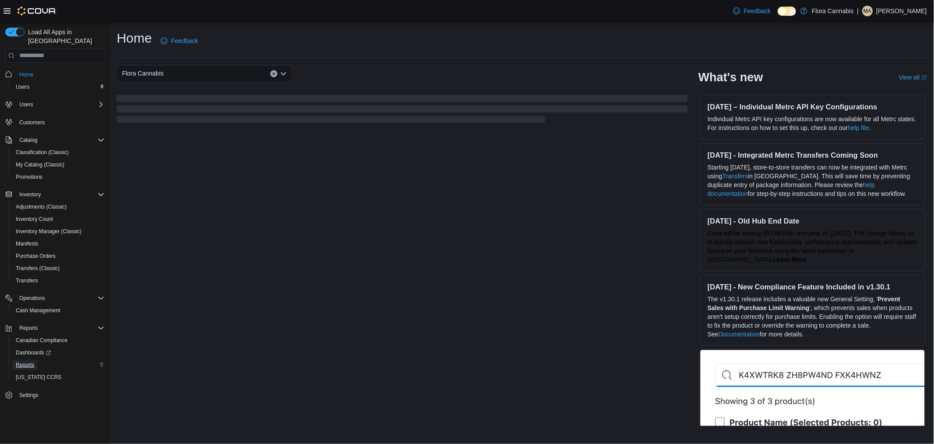
click at [24, 361] on span "Reports" at bounding box center [25, 364] width 18 height 7
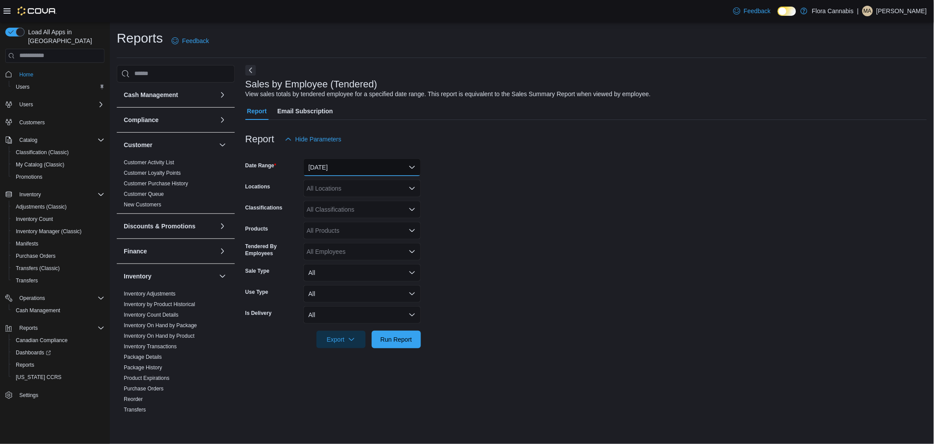
click at [340, 172] on button "[DATE]" at bounding box center [362, 168] width 118 height 18
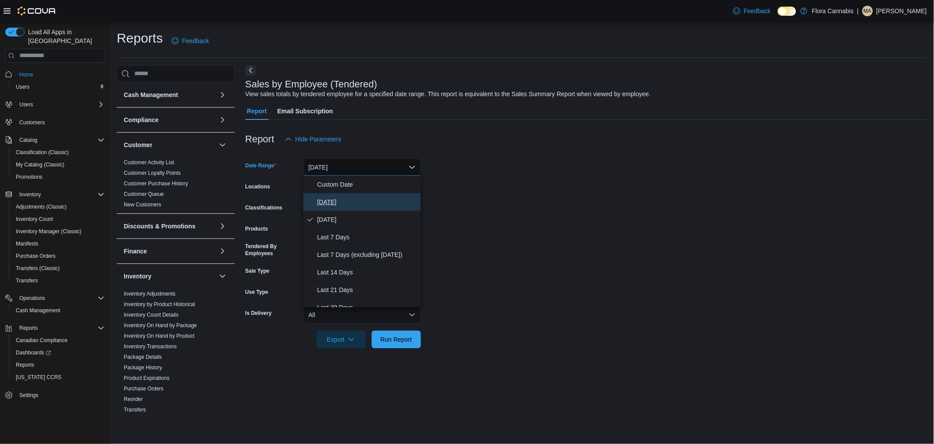
click at [339, 198] on span "[DATE]" at bounding box center [367, 202] width 100 height 11
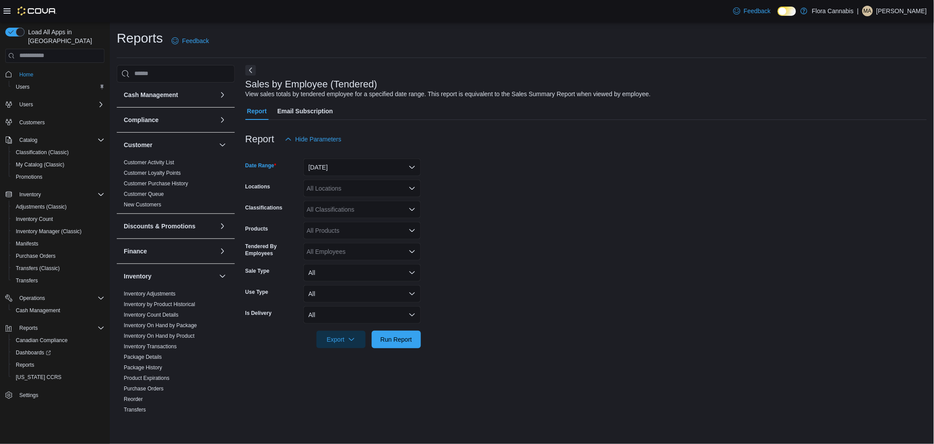
click at [366, 184] on div "All Locations" at bounding box center [362, 189] width 118 height 18
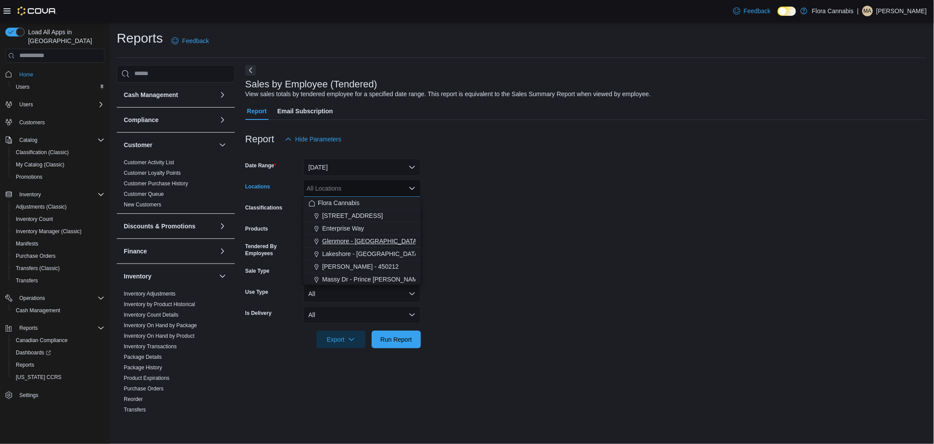
click at [360, 240] on span "Glenmore - [GEOGRAPHIC_DATA] - 450374" at bounding box center [383, 241] width 123 height 9
click at [400, 339] on span "Run Report" at bounding box center [397, 339] width 32 height 9
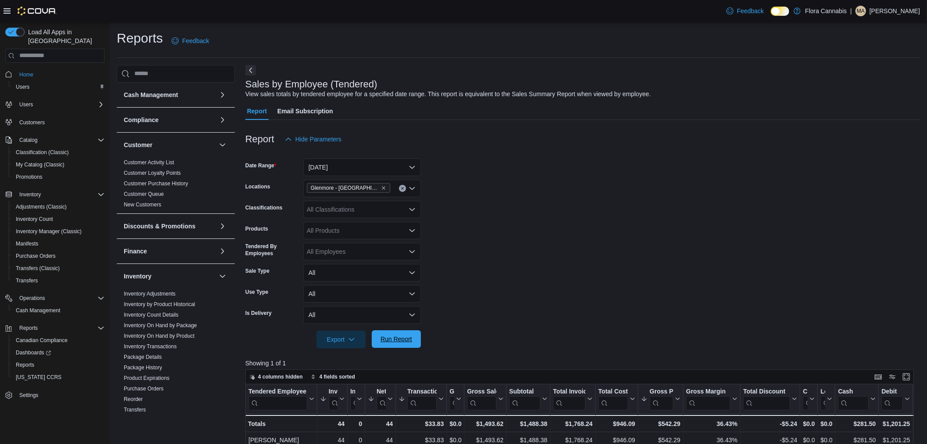
click at [414, 336] on span "Run Report" at bounding box center [396, 339] width 39 height 18
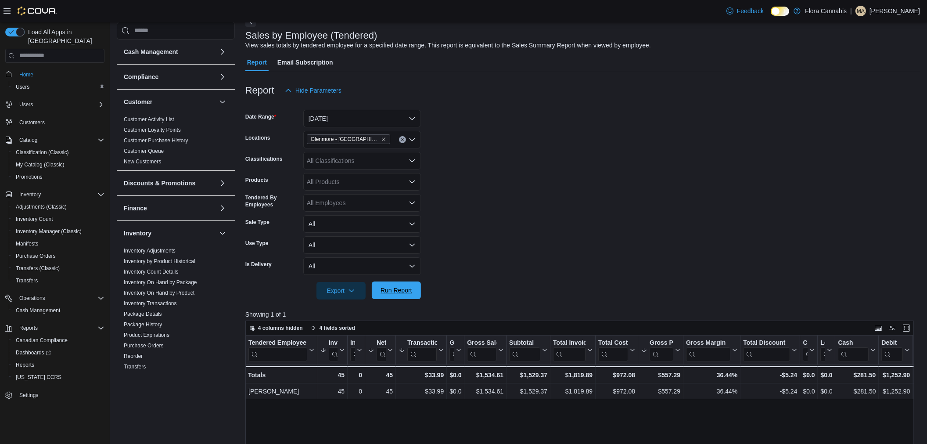
click at [398, 288] on span "Run Report" at bounding box center [397, 290] width 32 height 9
click at [414, 287] on span "Run Report" at bounding box center [396, 290] width 39 height 18
